Goal: Navigation & Orientation: Find specific page/section

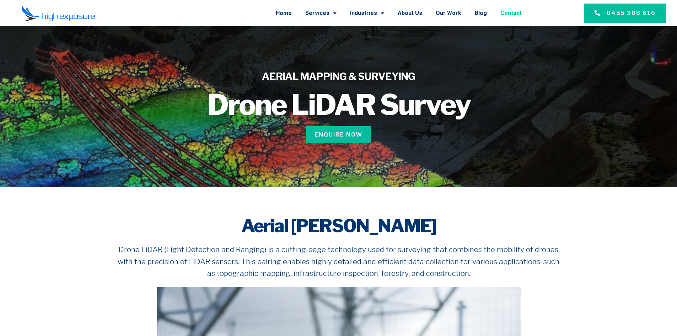
click at [517, 14] on link "Contact" at bounding box center [510, 13] width 21 height 18
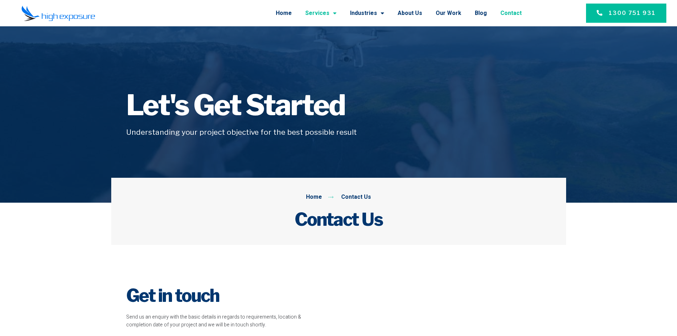
click at [331, 13] on link "Services" at bounding box center [320, 13] width 31 height 18
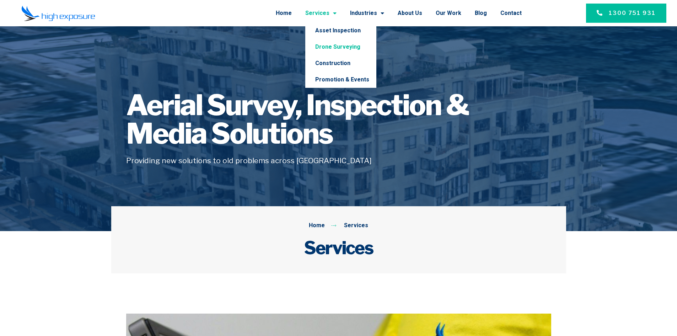
click at [342, 44] on link "Drone Surveying" at bounding box center [340, 47] width 71 height 16
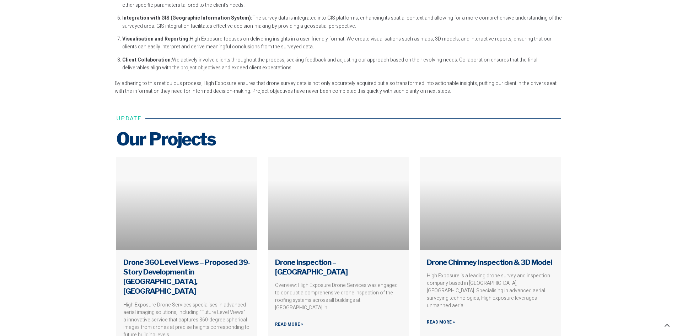
scroll to position [2772, 0]
